Goal: Task Accomplishment & Management: Manage account settings

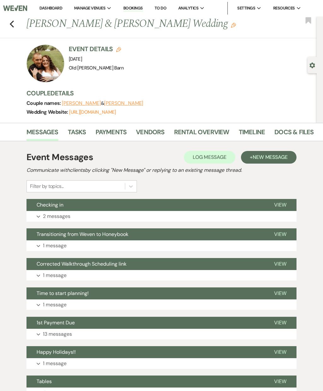
click at [20, 30] on div "Previous [PERSON_NAME] & [PERSON_NAME] Wedding Edit Bookmark" at bounding box center [157, 27] width 320 height 22
click at [11, 27] on icon "Previous" at bounding box center [11, 24] width 5 height 8
click at [14, 25] on icon "Previous" at bounding box center [11, 24] width 5 height 8
click at [156, 133] on link "Vendors" at bounding box center [150, 134] width 28 height 14
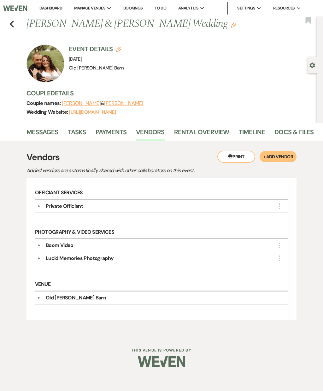
click at [14, 31] on div "Previous [PERSON_NAME] & [PERSON_NAME] Wedding Edit Bookmark" at bounding box center [157, 27] width 320 height 22
click at [17, 30] on div "Previous [PERSON_NAME] & [PERSON_NAME] Wedding Edit Bookmark" at bounding box center [157, 27] width 320 height 22
click at [47, 10] on link "Dashboard" at bounding box center [50, 7] width 23 height 5
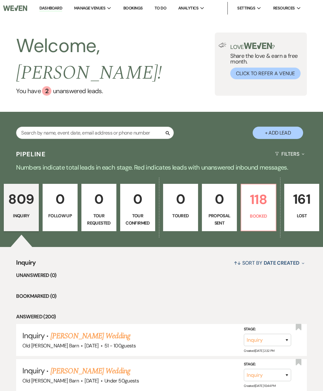
scroll to position [65, 0]
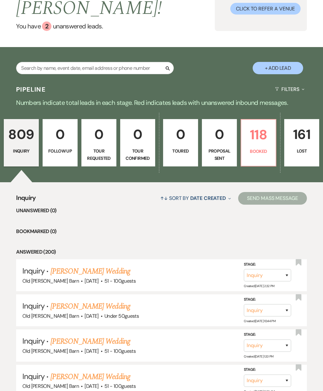
click at [258, 131] on link "118 Booked" at bounding box center [259, 142] width 36 height 47
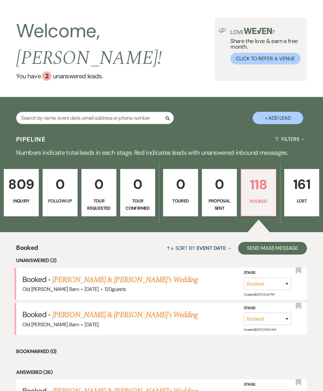
scroll to position [25, 0]
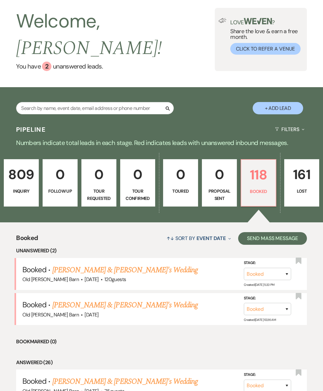
click at [134, 264] on link "[PERSON_NAME] & [PERSON_NAME]'s Wedding" at bounding box center [125, 269] width 146 height 11
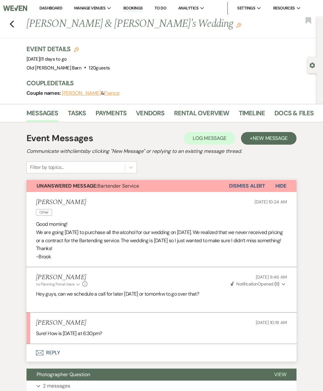
scroll to position [11, 0]
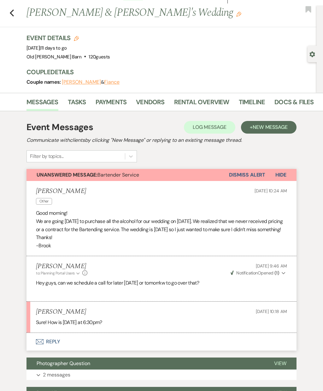
click at [58, 350] on button "Envelope Reply" at bounding box center [161, 342] width 270 height 18
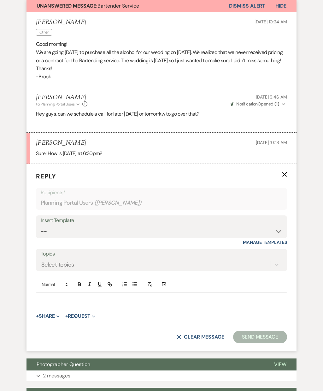
scroll to position [219, 0]
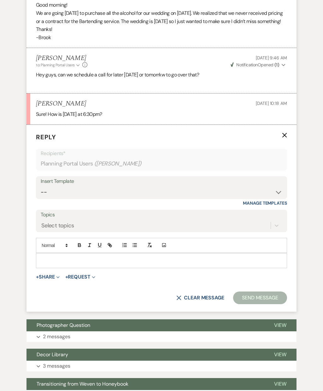
click at [166, 264] on p at bounding box center [161, 260] width 241 height 7
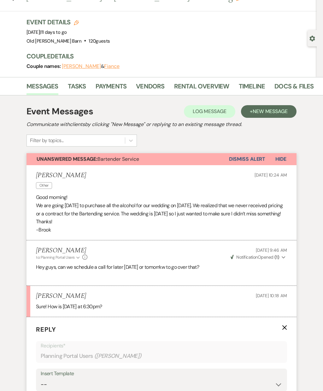
scroll to position [0, 0]
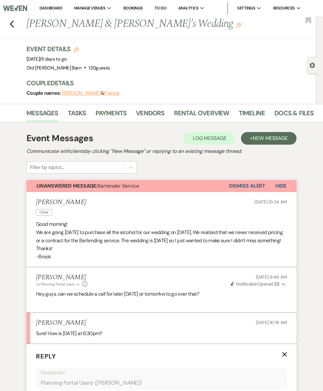
click at [14, 24] on icon "Previous" at bounding box center [11, 24] width 5 height 8
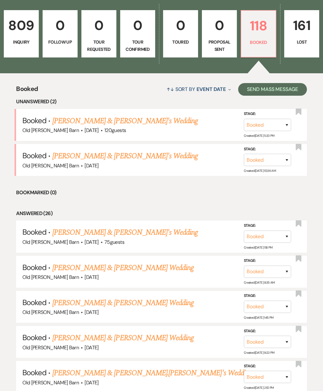
scroll to position [174, 0]
click at [145, 156] on li "Booked · [PERSON_NAME] & [PERSON_NAME]'s Wedding Old [PERSON_NAME] Barn · [DATE…" at bounding box center [161, 160] width 291 height 32
click at [135, 150] on link "[PERSON_NAME] & [PERSON_NAME]'s Wedding" at bounding box center [125, 155] width 146 height 11
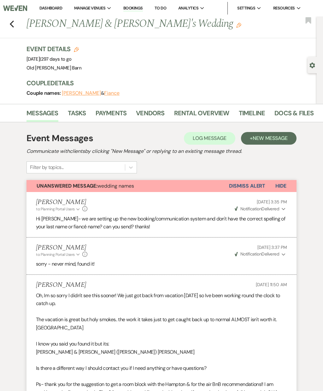
click at [14, 26] on icon "Previous" at bounding box center [11, 24] width 5 height 8
